Goal: Check status: Check status

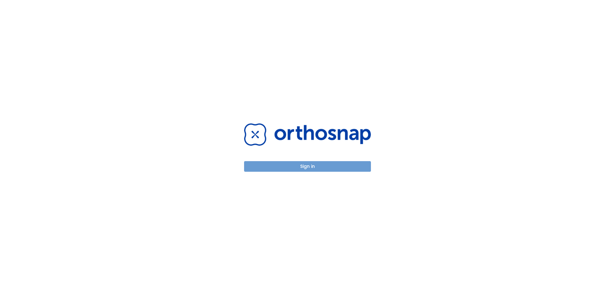
click at [293, 168] on button "Sign in" at bounding box center [307, 166] width 127 height 11
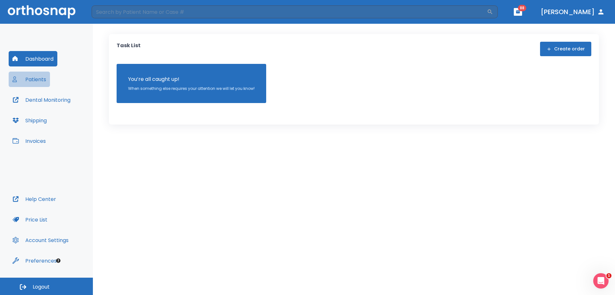
click at [28, 79] on button "Patients" at bounding box center [29, 78] width 41 height 15
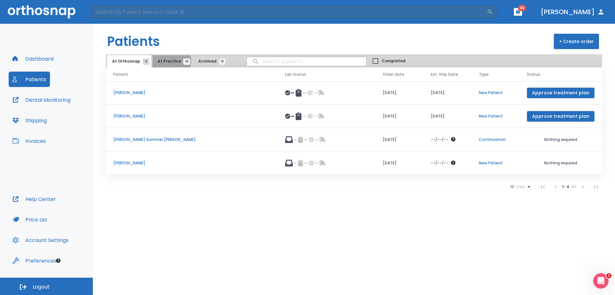
click at [166, 60] on span "At Practice 22" at bounding box center [172, 61] width 29 height 6
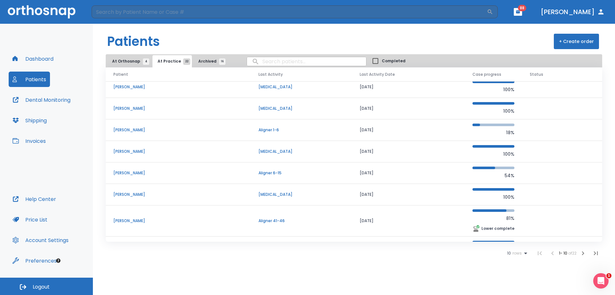
scroll to position [64, 0]
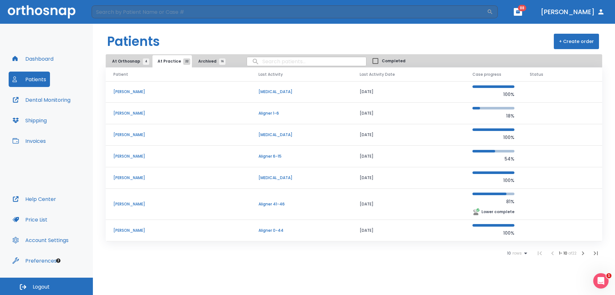
click at [581, 250] on icon "button" at bounding box center [583, 253] width 8 height 8
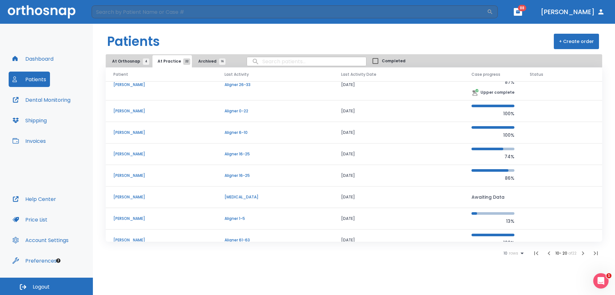
scroll to position [64, 0]
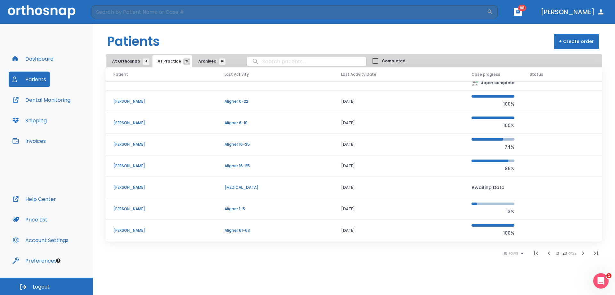
click at [134, 165] on p "Michelle Mahtook" at bounding box center [161, 166] width 96 height 6
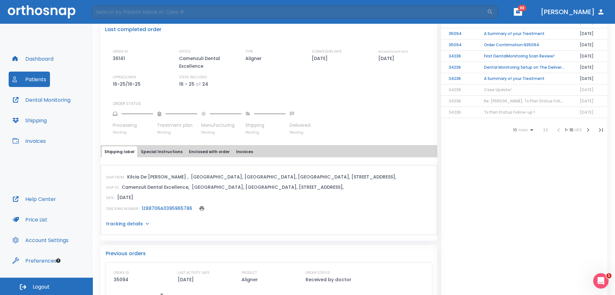
scroll to position [160, 0]
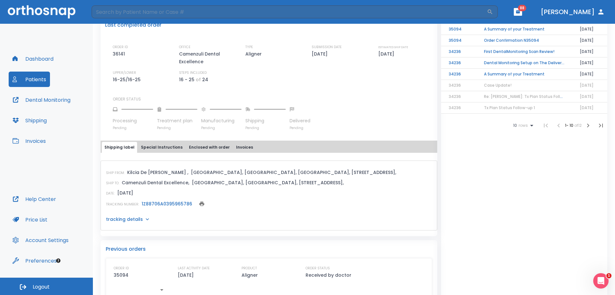
click at [162, 201] on link "1Z88706A0395965786" at bounding box center [167, 203] width 51 height 6
